Goal: Information Seeking & Learning: Find specific fact

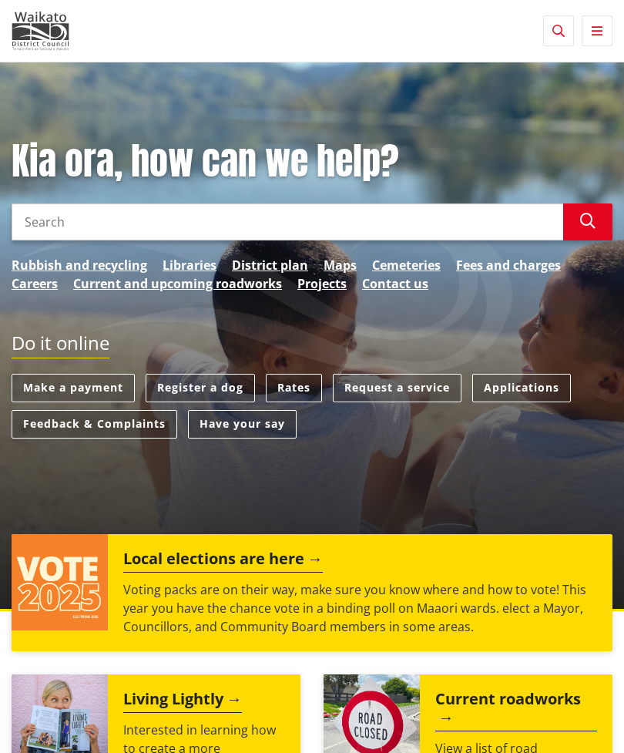
click at [414, 265] on link "Cemeteries" at bounding box center [406, 265] width 69 height 18
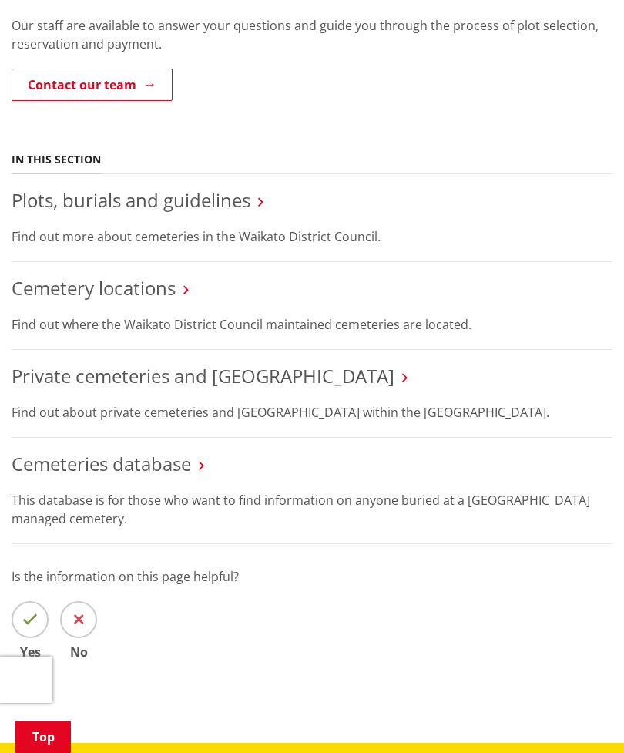
scroll to position [312, 0]
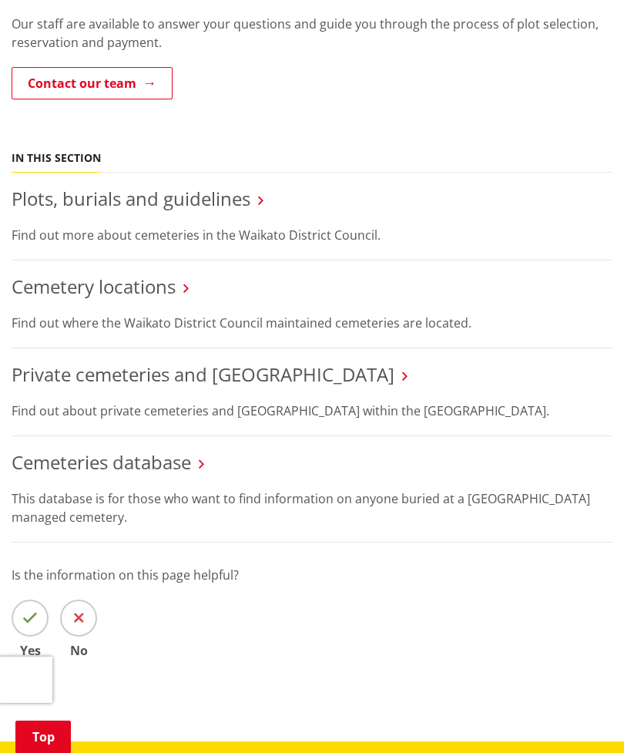
click at [84, 450] on link "Cemeteries database" at bounding box center [101, 461] width 179 height 25
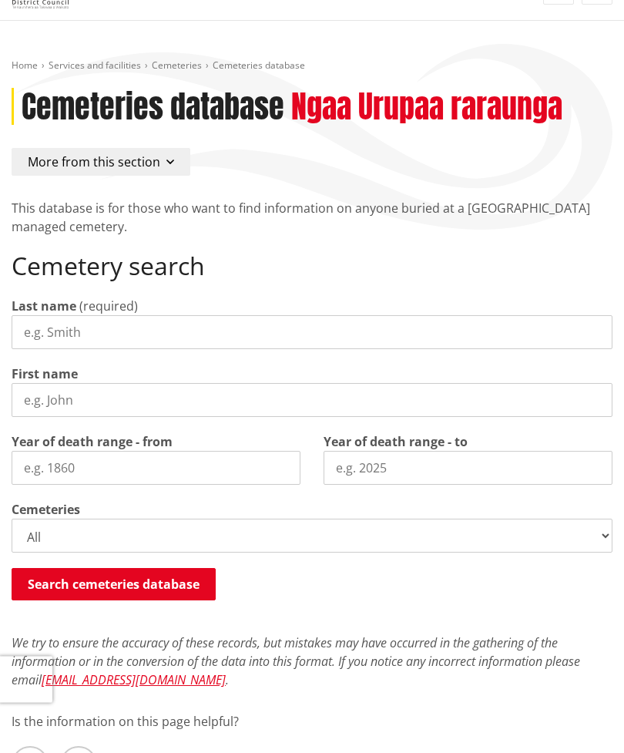
scroll to position [42, 0]
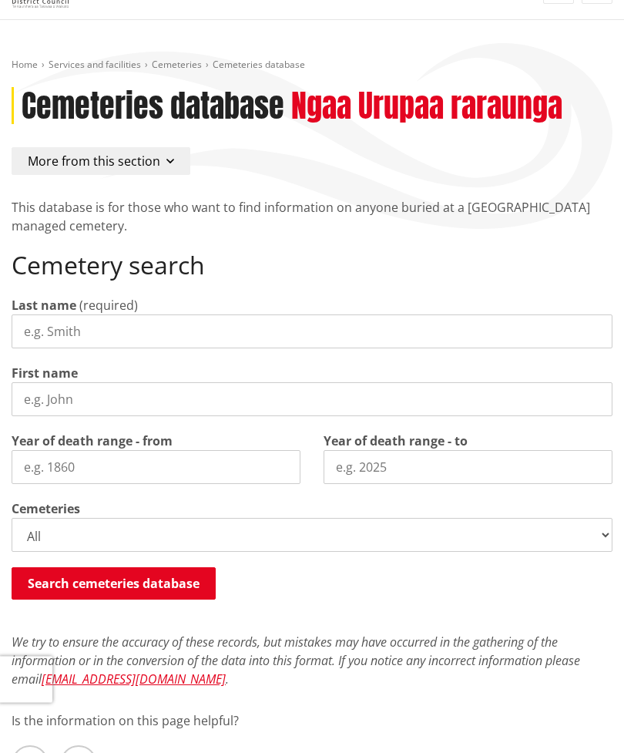
click at [37, 532] on select "All Gordonton Ashes Memorial Berm Gordonton Lawn Gordonton Octagonal Ashes Gord…" at bounding box center [312, 535] width 601 height 34
click at [40, 324] on input "Last name" at bounding box center [312, 331] width 601 height 34
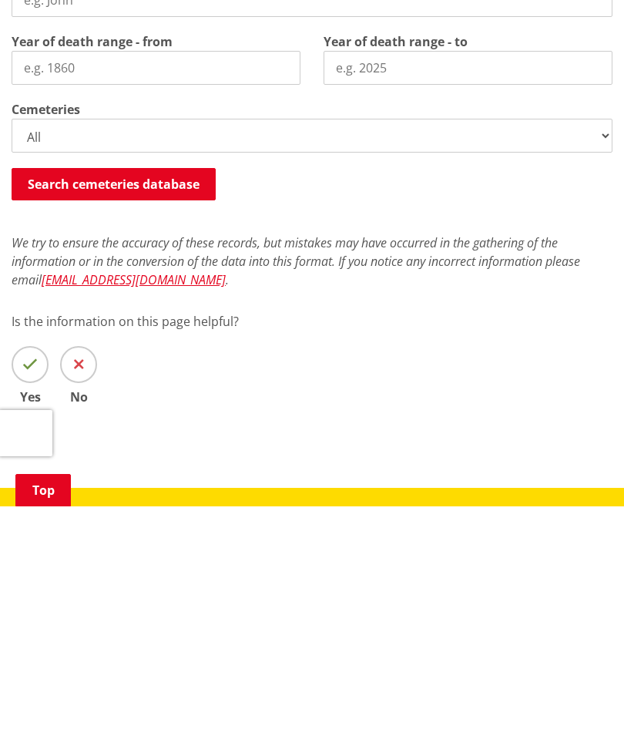
scroll to position [200, 0]
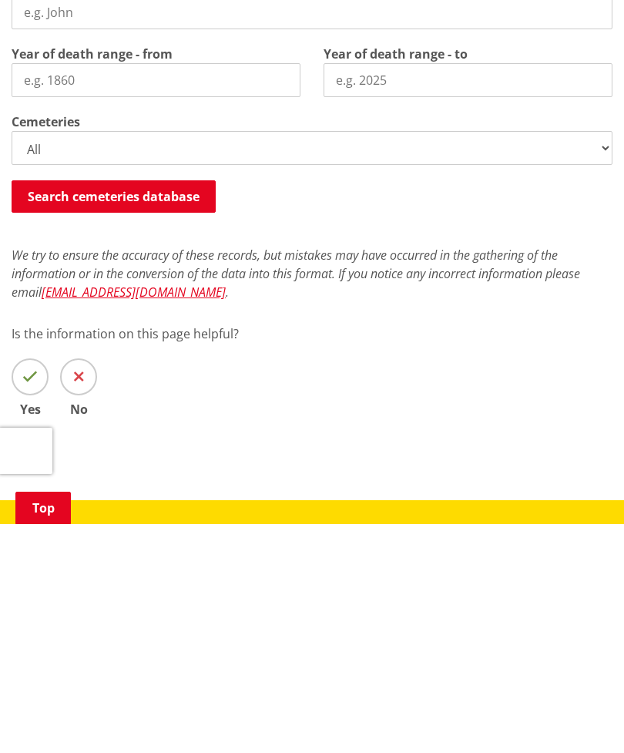
click at [78, 409] on button "Search cemeteries database" at bounding box center [114, 425] width 204 height 32
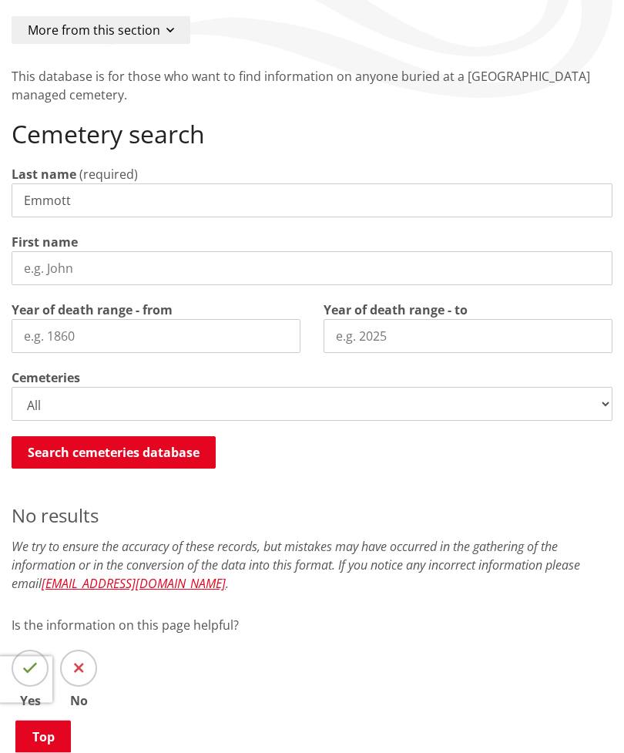
scroll to position [139, 0]
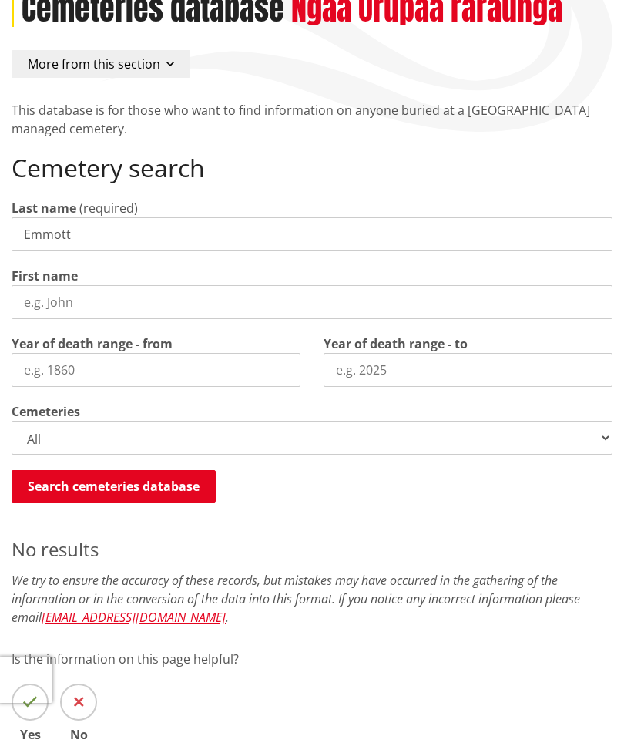
click at [281, 233] on input "Emmott" at bounding box center [312, 234] width 601 height 34
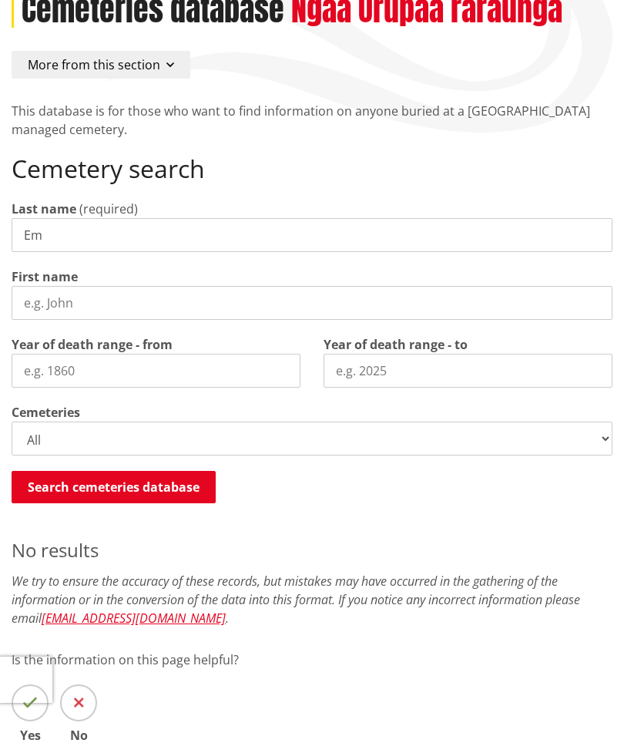
type input "E"
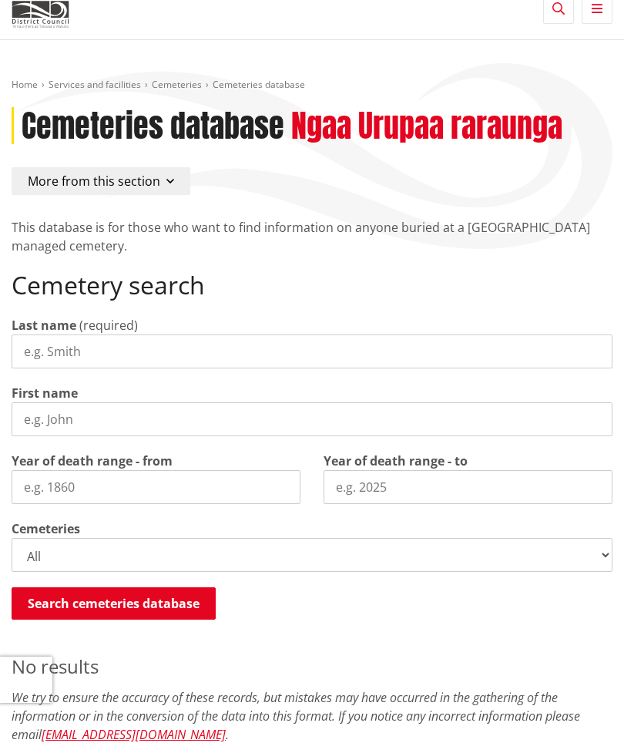
scroll to position [0, 0]
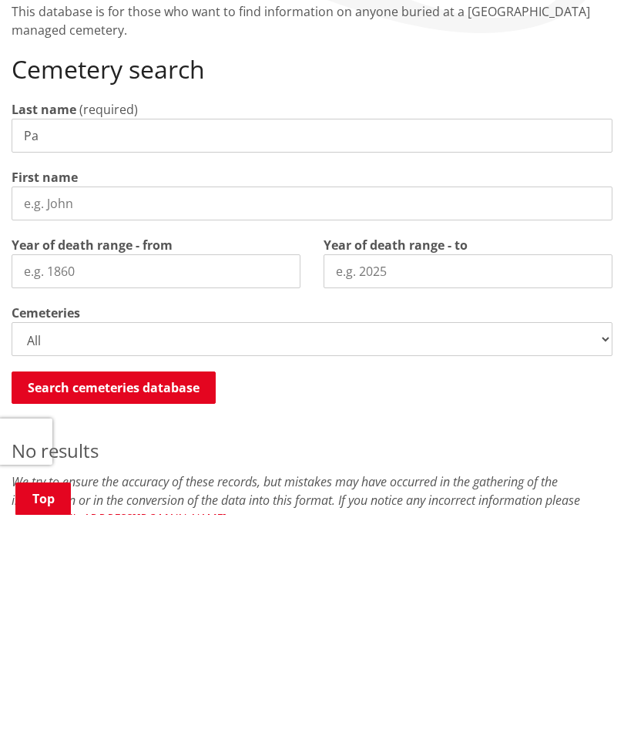
type input "P"
click at [150, 609] on button "Search cemeteries database" at bounding box center [114, 625] width 204 height 32
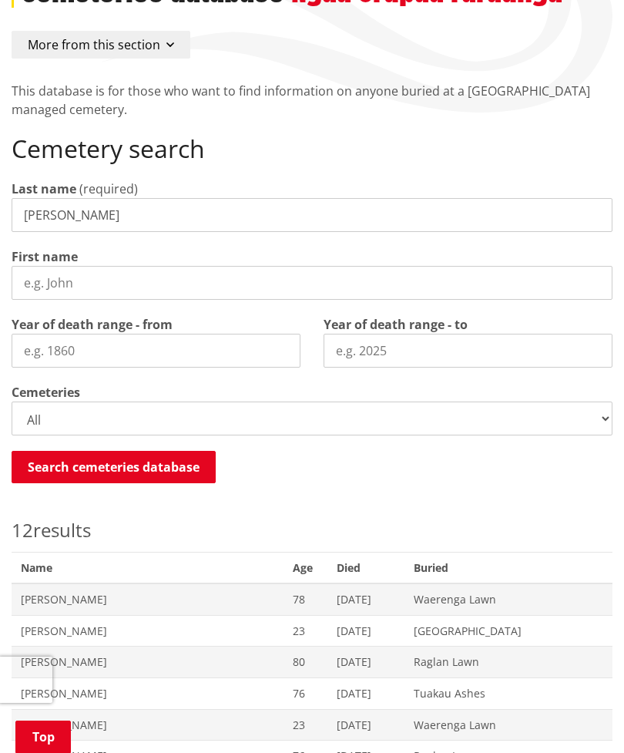
scroll to position [158, 0]
click at [313, 205] on input "Parsons" at bounding box center [312, 216] width 601 height 34
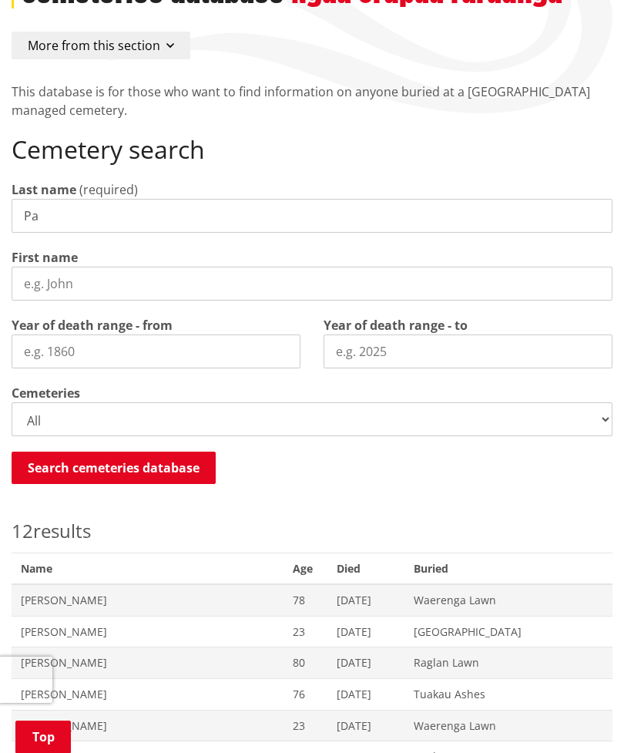
type input "P"
click at [145, 461] on button "Search cemeteries database" at bounding box center [114, 467] width 204 height 32
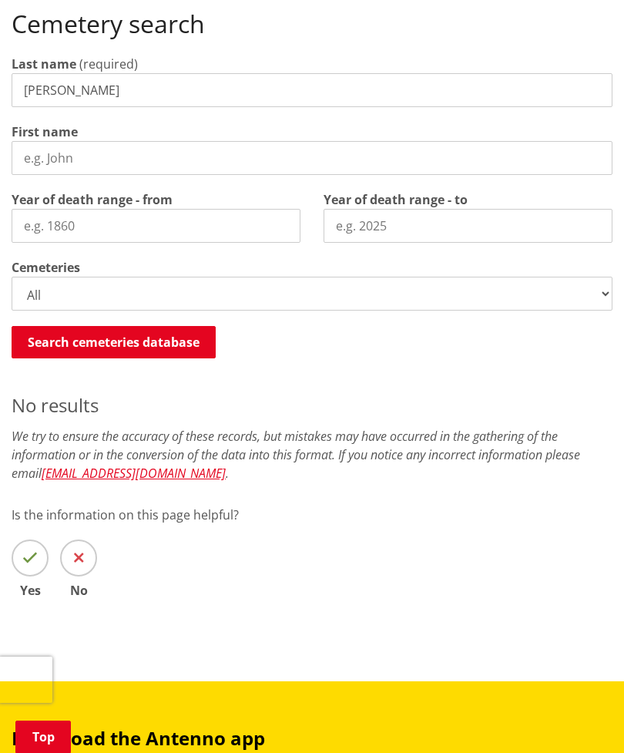
scroll to position [280, 0]
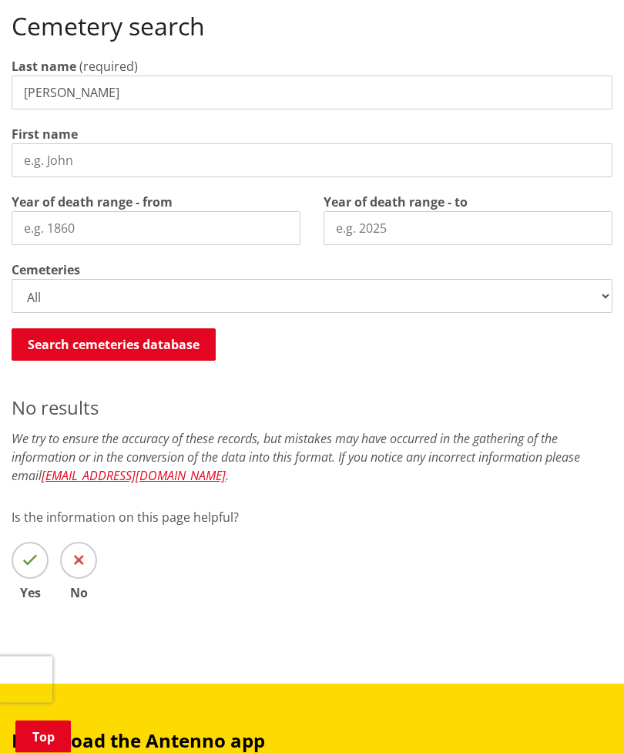
click at [288, 82] on input "Bosley" at bounding box center [312, 93] width 601 height 34
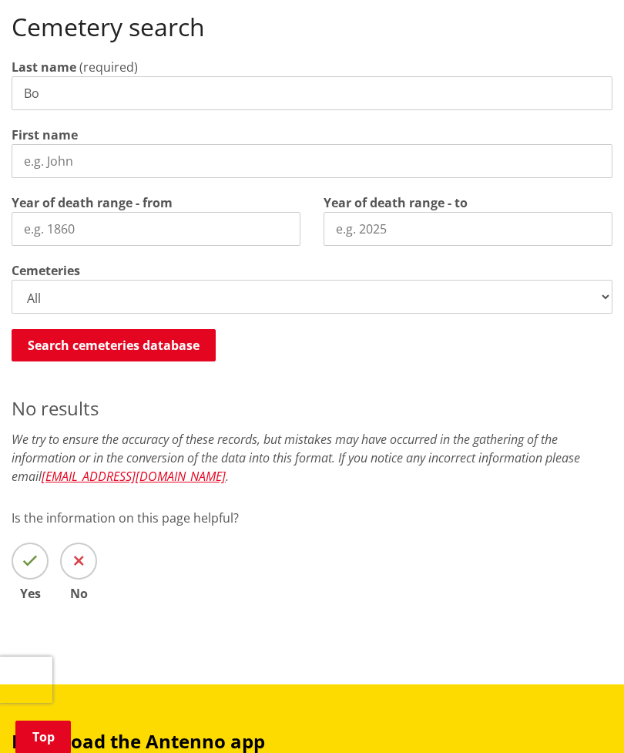
type input "B"
click at [106, 342] on button "Search cemeteries database" at bounding box center [114, 345] width 204 height 32
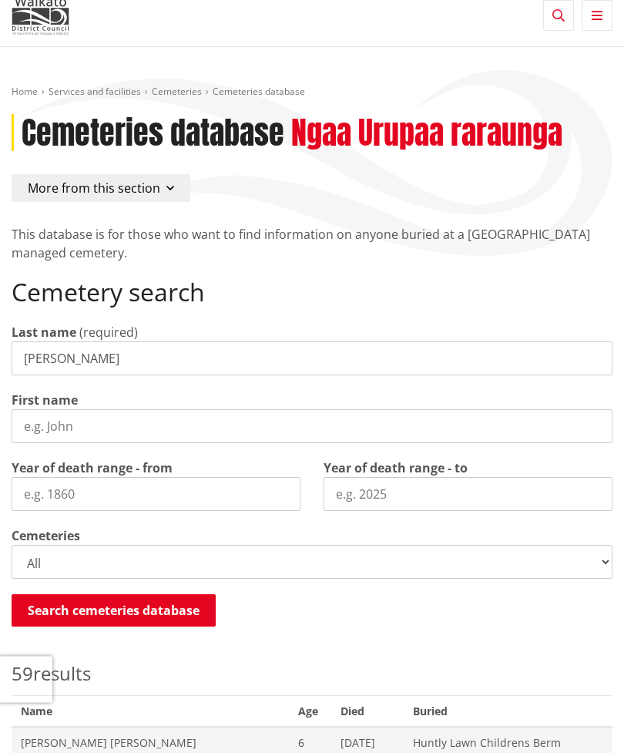
scroll to position [0, 0]
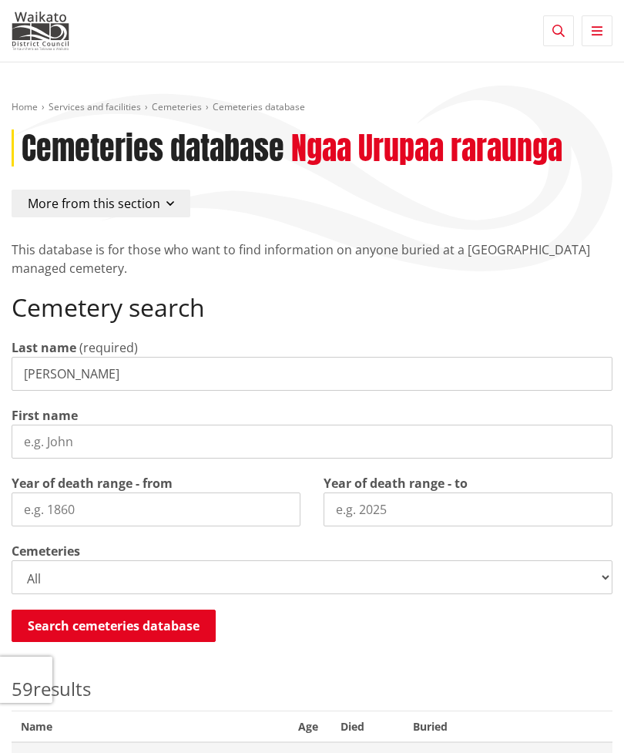
click at [500, 376] on input "Taylor" at bounding box center [312, 374] width 601 height 34
type input "T"
